Goal: Information Seeking & Learning: Learn about a topic

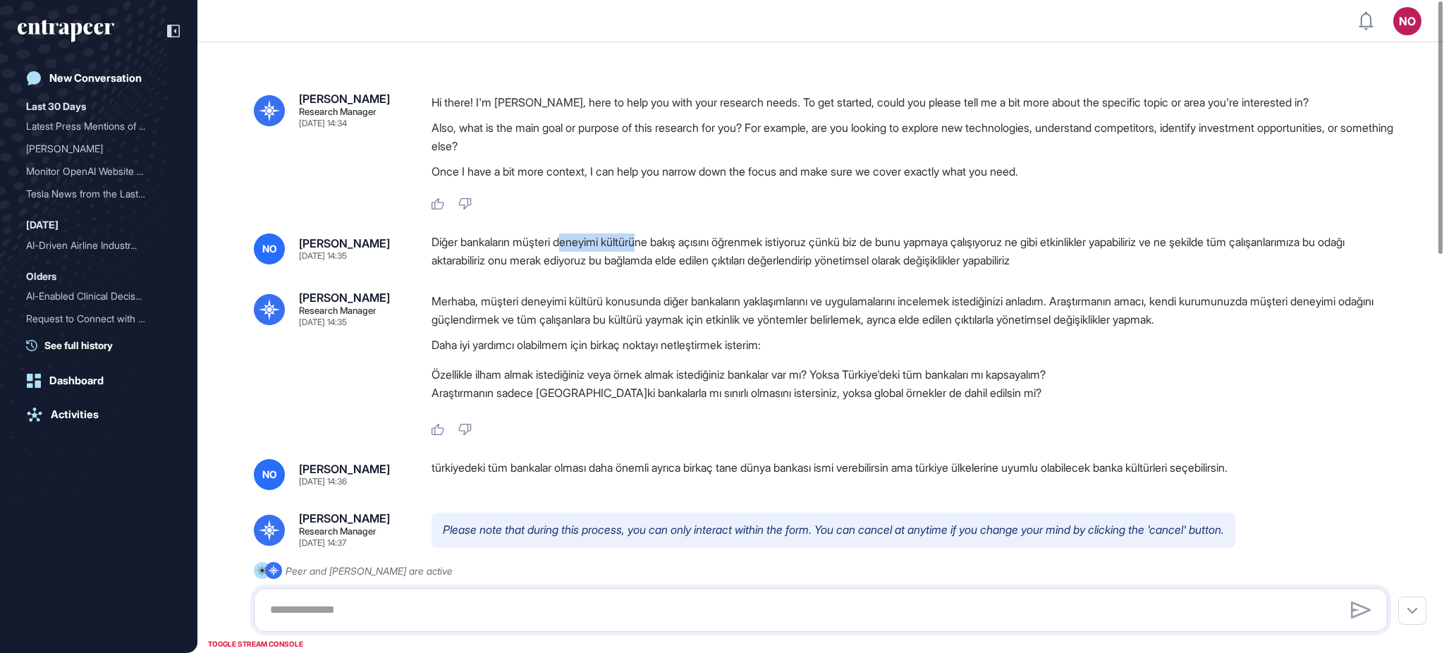
drag, startPoint x: 572, startPoint y: 240, endPoint x: 783, endPoint y: 260, distance: 211.8
click at [652, 248] on div "Diğer bankaların müşteri deneyimi kültürüne bakış açısını öğrenmek istiyoruz çü…" at bounding box center [916, 251] width 968 height 36
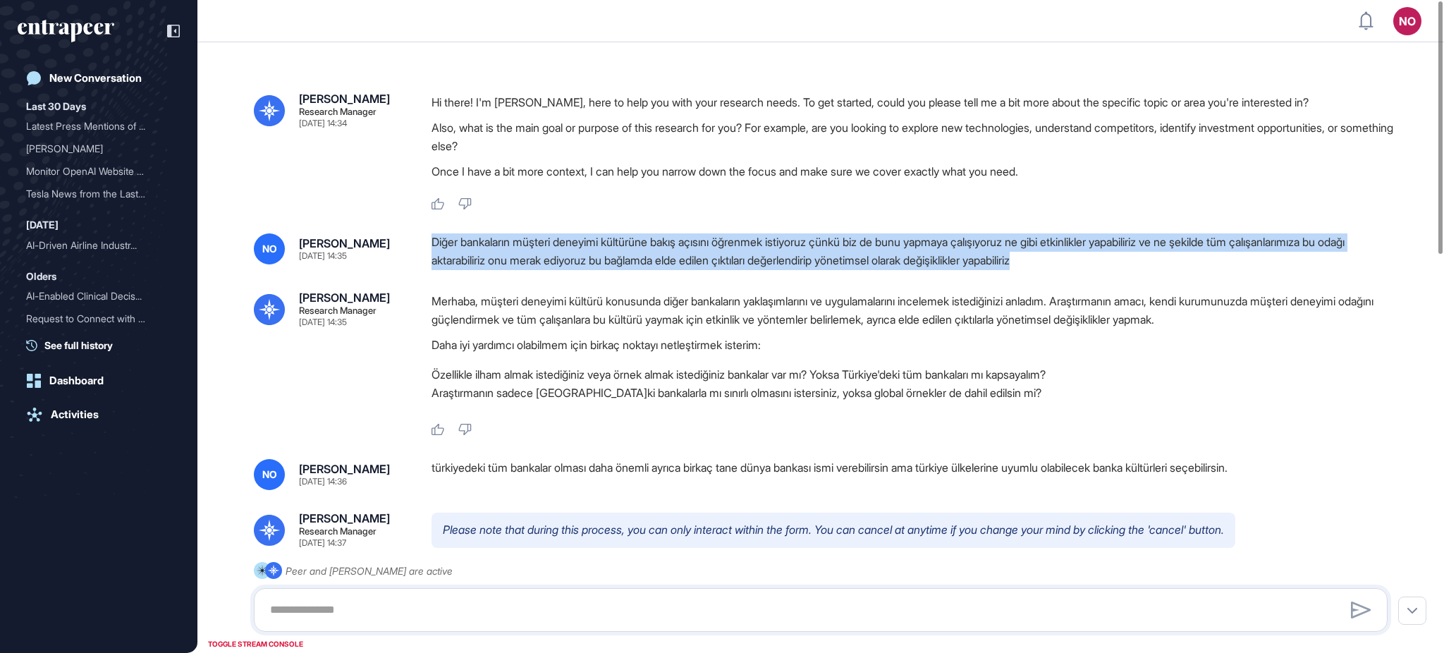
drag, startPoint x: 1113, startPoint y: 272, endPoint x: 434, endPoint y: 250, distance: 679.5
copy div "Diğer bankaların müşteri deneyimi kültürüne bakış açısını öğrenmek istiyoruz çü…"
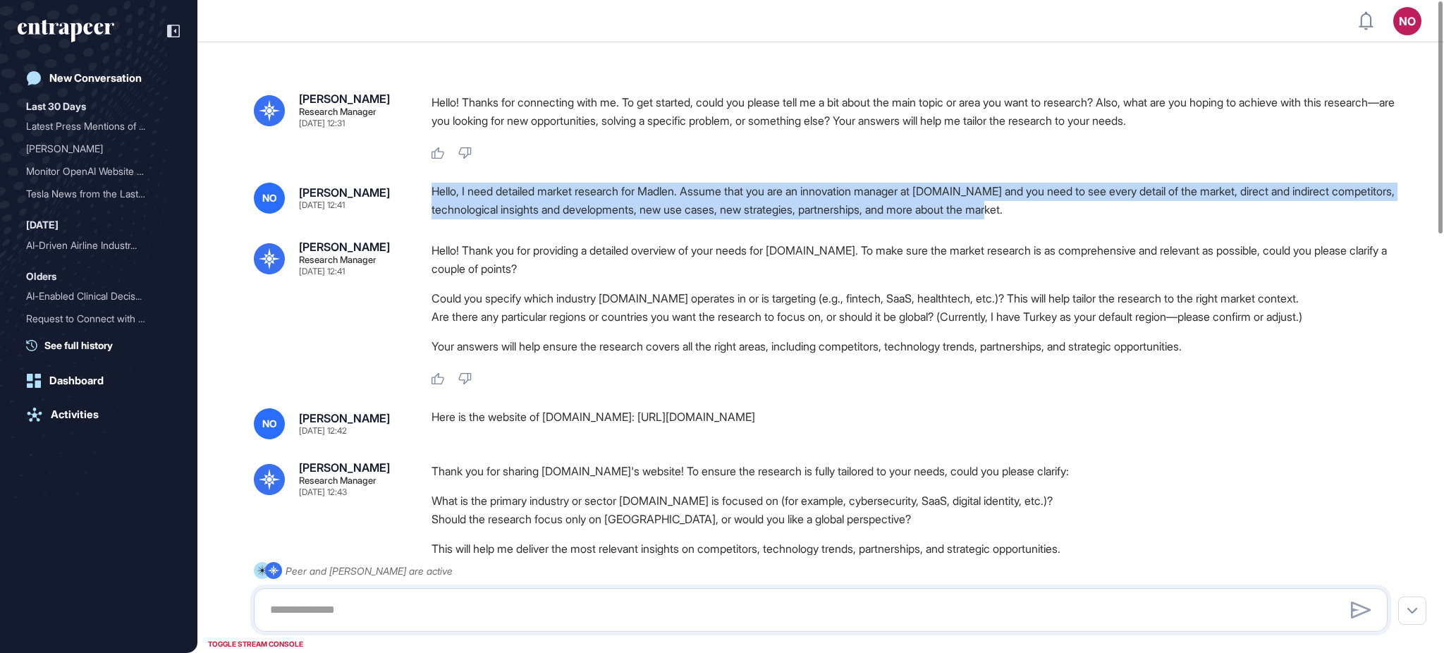
drag, startPoint x: 438, startPoint y: 191, endPoint x: 1192, endPoint y: 210, distance: 754.1
click at [1192, 210] on div "NO Naciye Ozcan Aug 11, 2025 12:41 Hello, I need detailed market research for M…" at bounding box center [821, 201] width 1134 height 36
copy div "Hello, I need detailed market research for Madlen. Assume that you are an innov…"
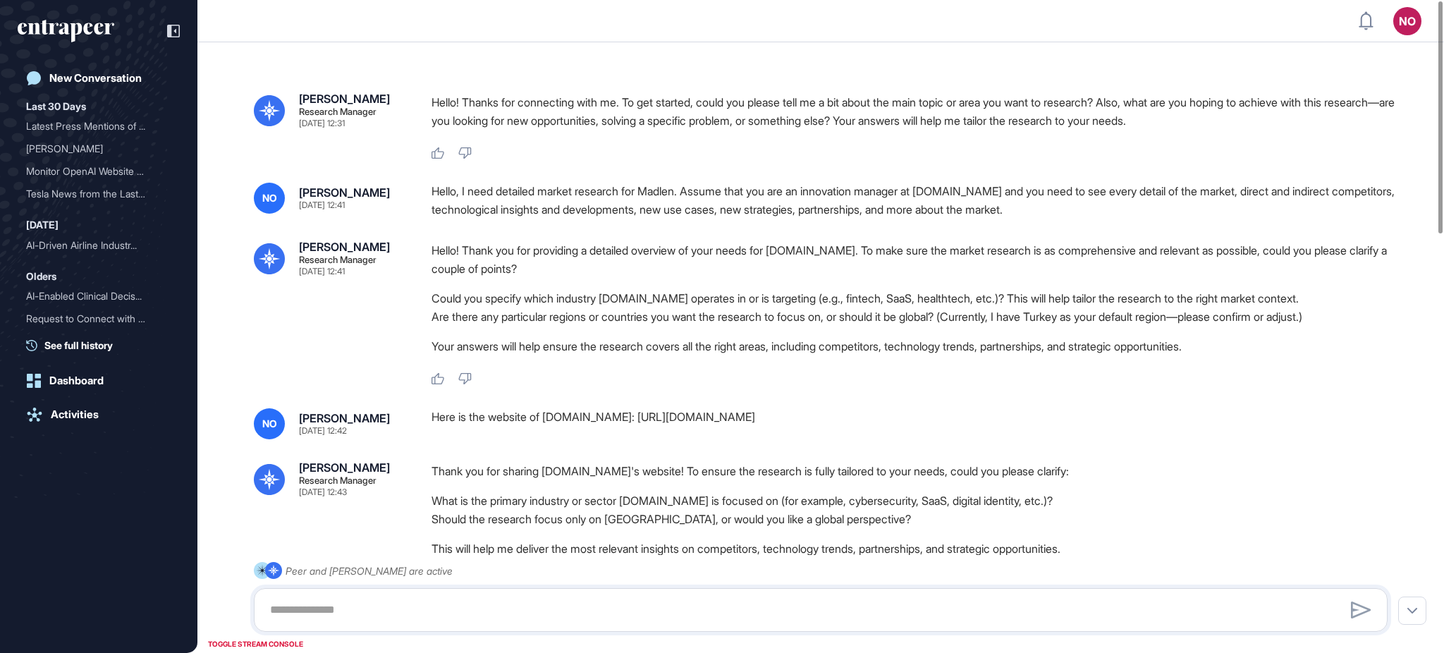
click at [531, 422] on div "Here is the website of Madlen.io: https://madlen.io/en/" at bounding box center [916, 423] width 968 height 31
click at [531, 424] on div "Here is the website of Madlen.io: https://madlen.io/en/" at bounding box center [916, 423] width 968 height 31
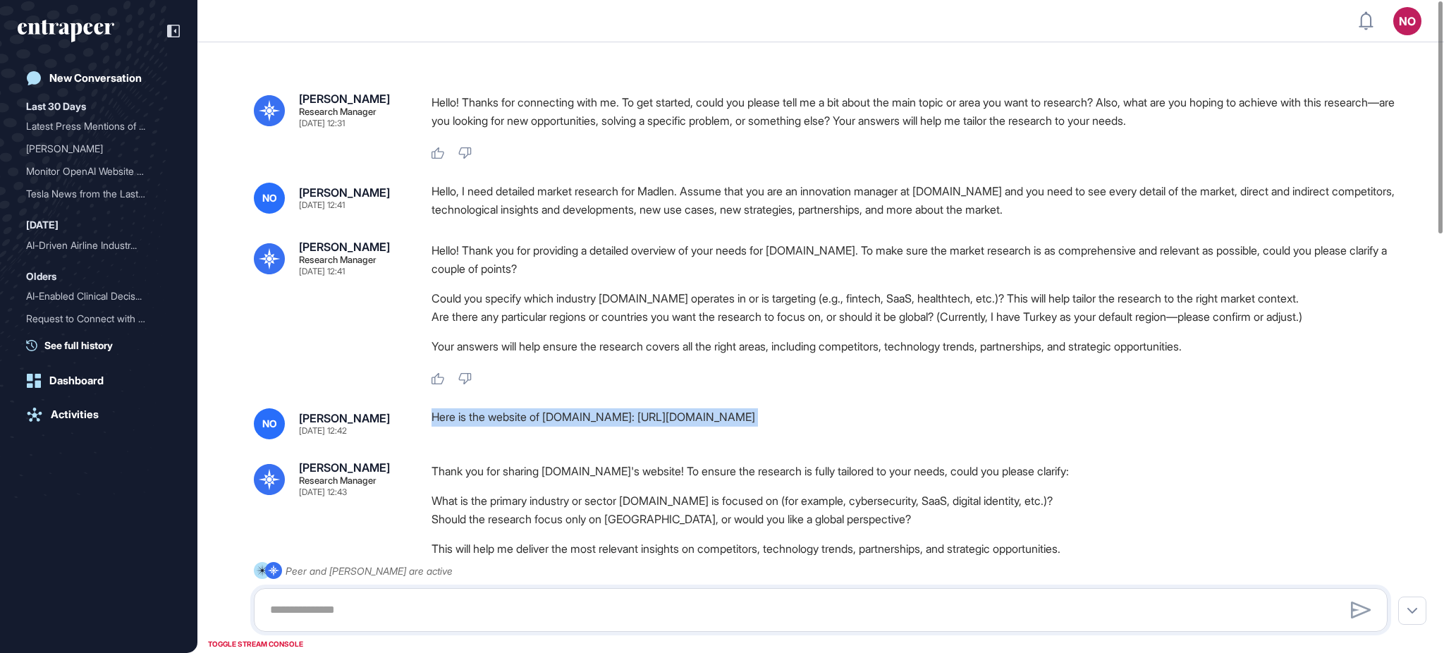
click at [531, 424] on div "Here is the website of Madlen.io: https://madlen.io/en/" at bounding box center [916, 423] width 968 height 31
copy div "Here is the website of Madlen.io: https://madlen.io/en/"
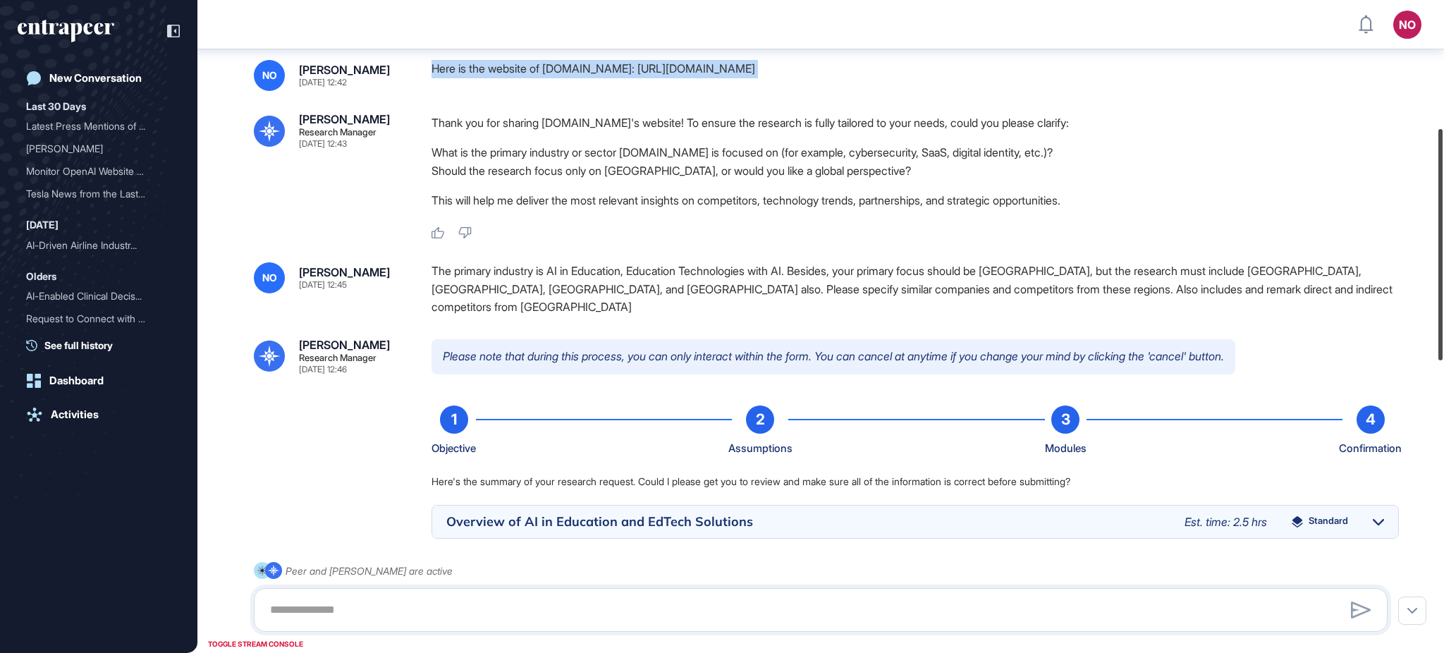
scroll to position [360, 0]
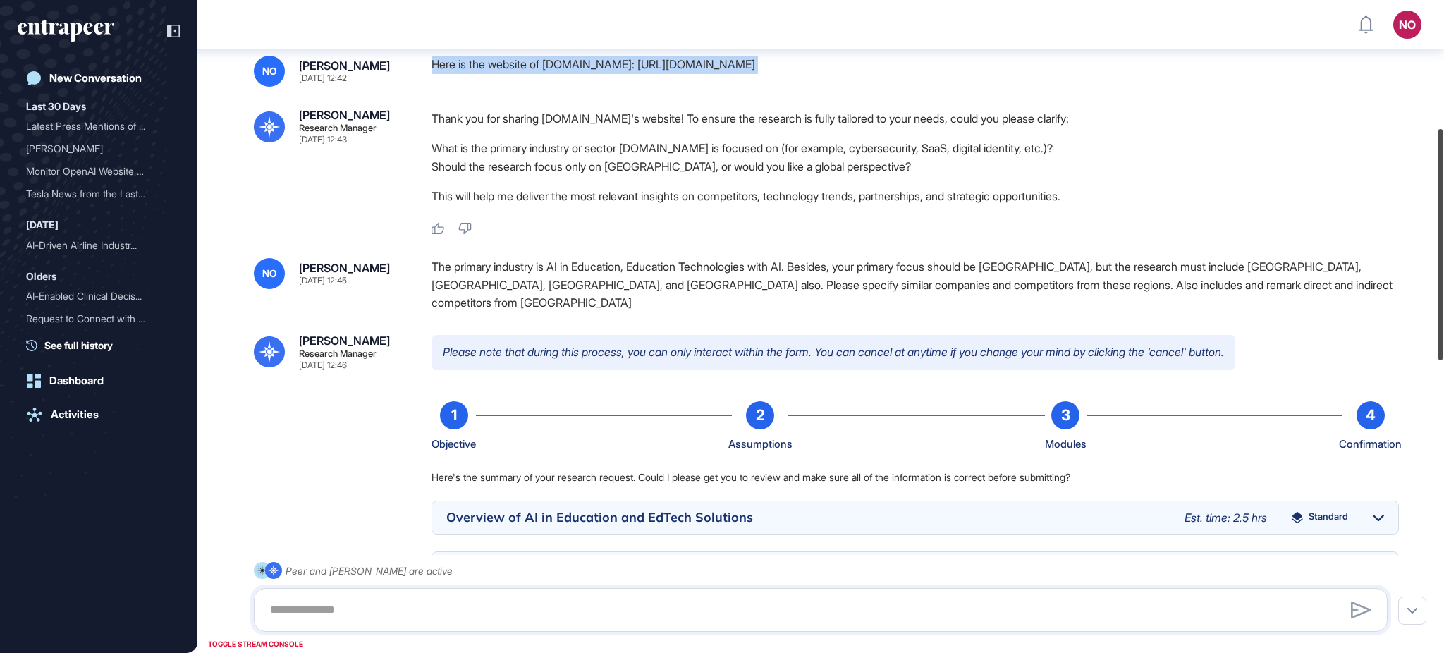
drag, startPoint x: 1443, startPoint y: 156, endPoint x: 1443, endPoint y: 283, distance: 127.6
click at [1443, 283] on div at bounding box center [1441, 244] width 4 height 231
click at [505, 267] on div "The primary industry is AI in Education, Education Technologies with AI. Beside…" at bounding box center [916, 285] width 968 height 54
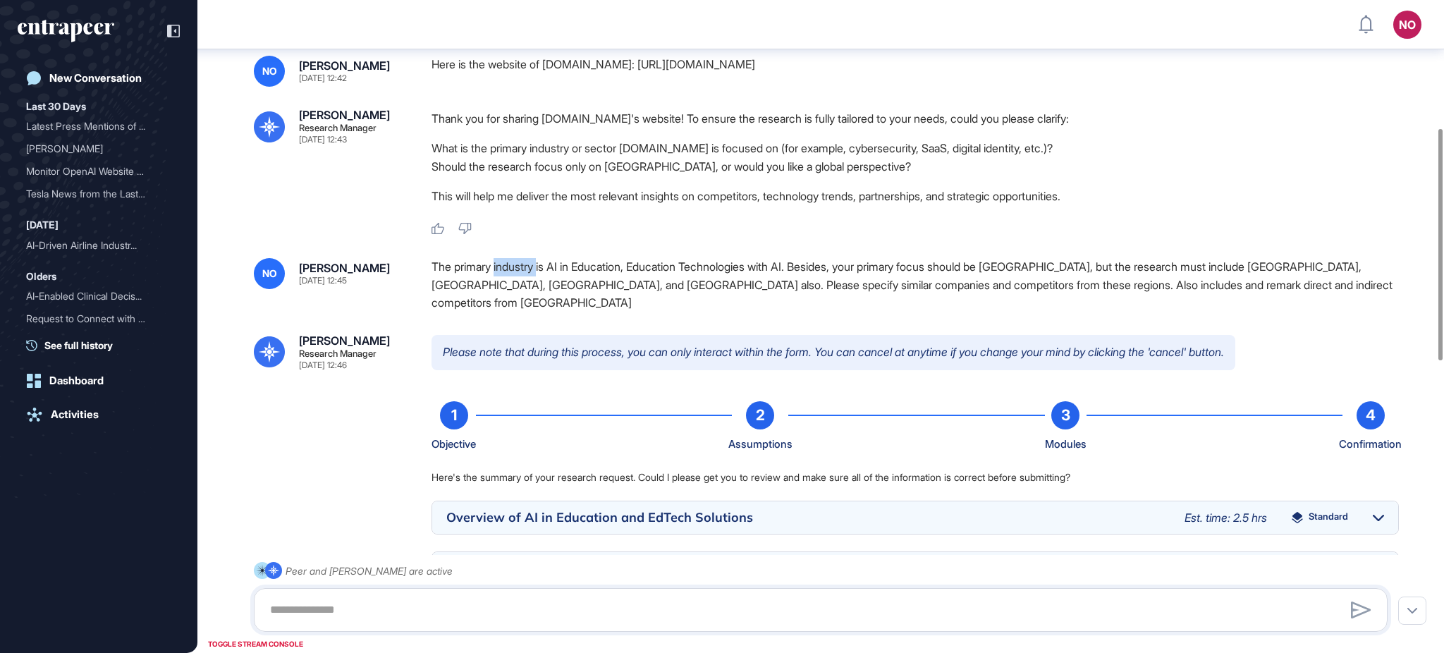
click at [505, 267] on div "The primary industry is AI in Education, Education Technologies with AI. Beside…" at bounding box center [916, 285] width 968 height 54
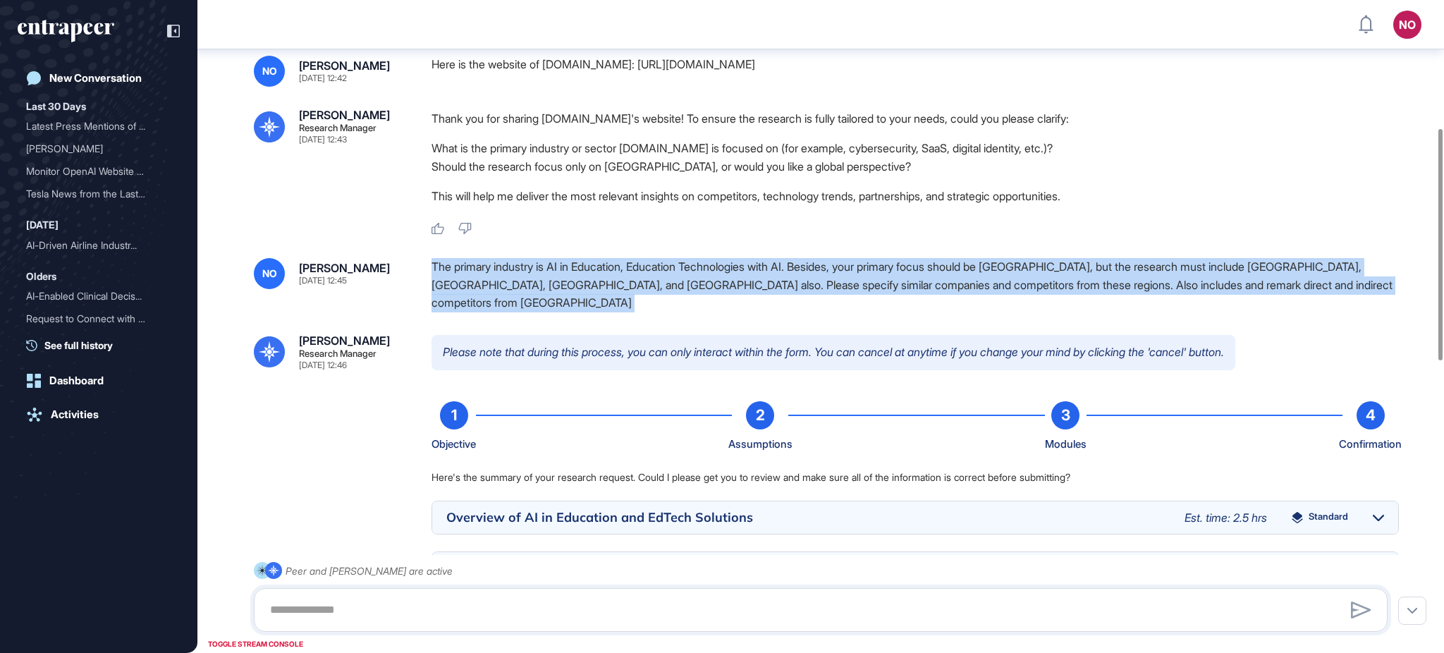
click at [505, 267] on div "The primary industry is AI in Education, Education Technologies with AI. Beside…" at bounding box center [916, 285] width 968 height 54
copy div "The primary industry is AI in Education, Education Technologies with AI. Beside…"
